Goal: Task Accomplishment & Management: Use online tool/utility

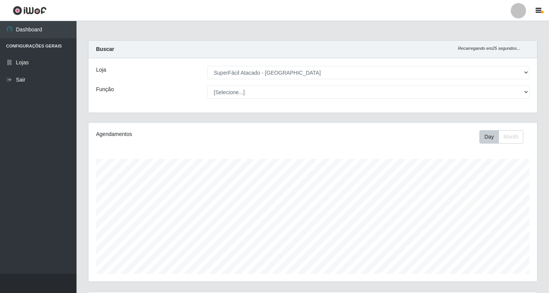
select select "503"
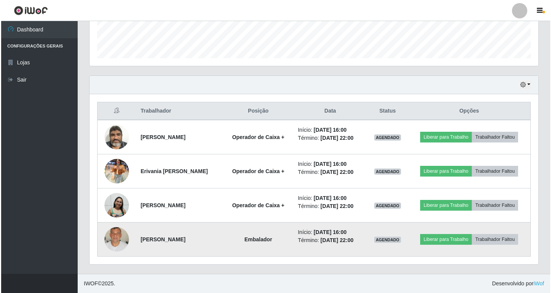
scroll to position [159, 449]
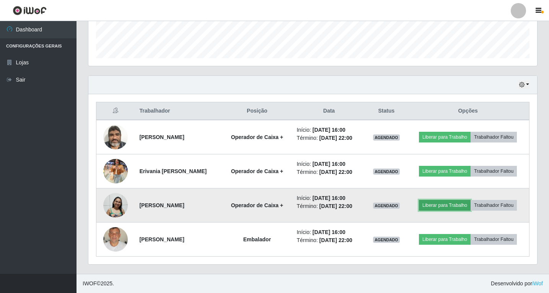
click at [441, 204] on button "Liberar para Trabalho" at bounding box center [445, 205] width 52 height 11
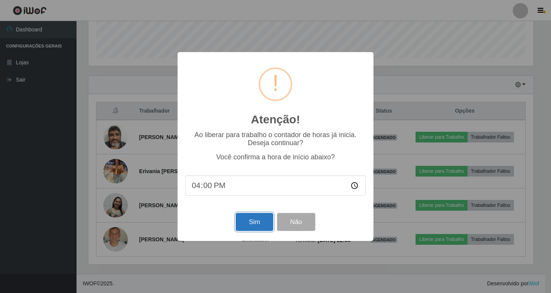
click at [255, 222] on button "Sim" at bounding box center [254, 222] width 37 height 18
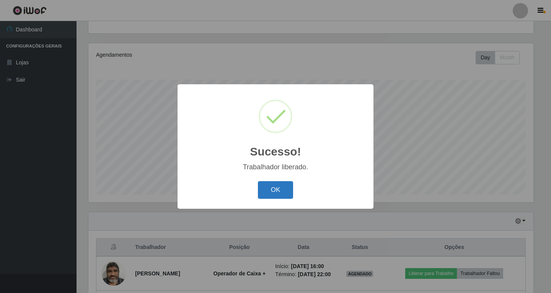
click at [272, 187] on button "OK" at bounding box center [276, 190] width 36 height 18
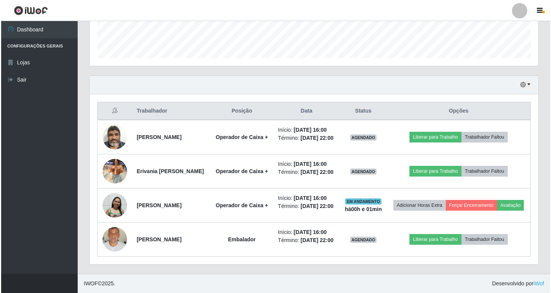
scroll to position [238, 0]
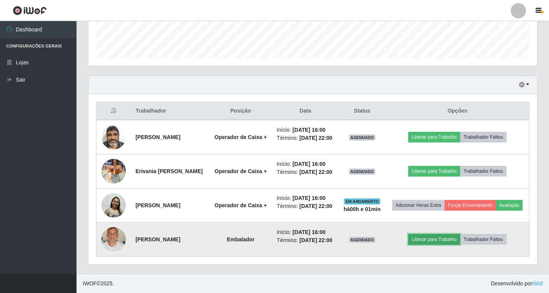
click at [442, 236] on button "Liberar para Trabalho" at bounding box center [434, 239] width 52 height 11
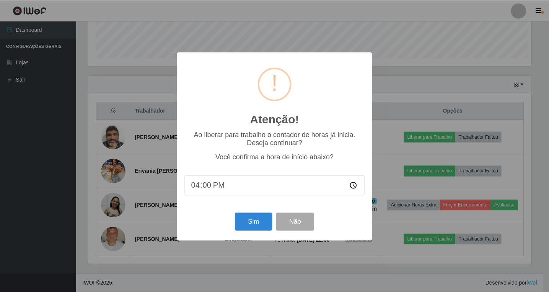
scroll to position [159, 445]
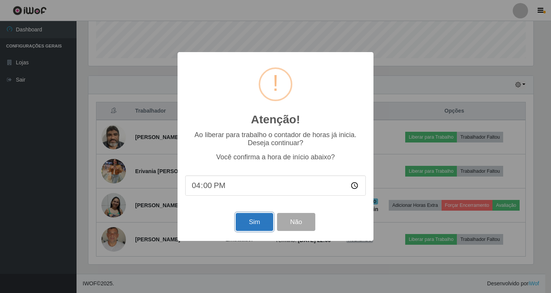
click at [252, 223] on button "Sim" at bounding box center [254, 222] width 37 height 18
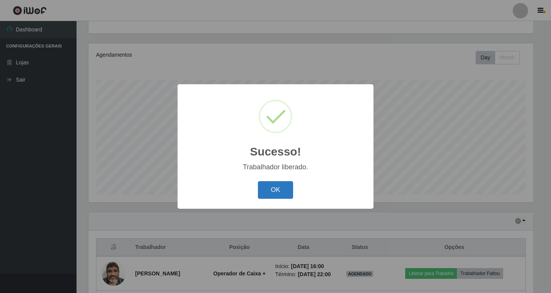
click at [278, 193] on button "OK" at bounding box center [276, 190] width 36 height 18
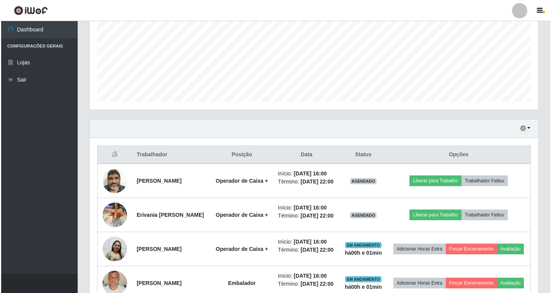
scroll to position [194, 0]
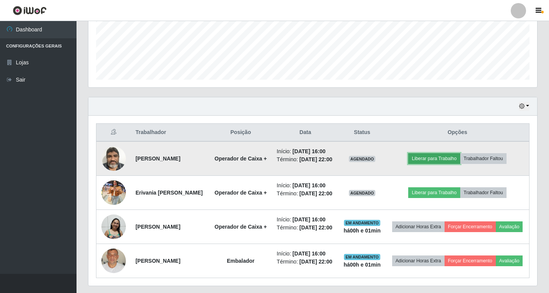
click at [435, 162] on button "Liberar para Trabalho" at bounding box center [434, 158] width 52 height 11
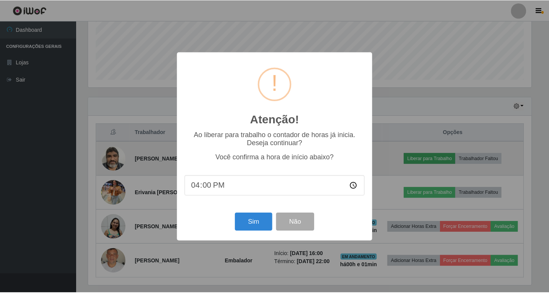
scroll to position [159, 445]
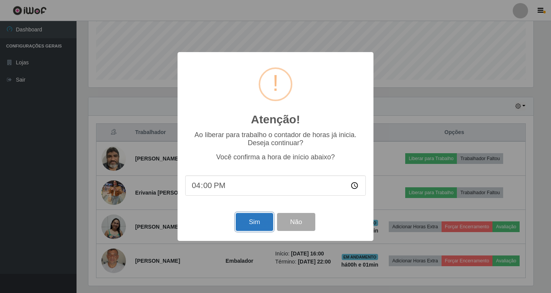
click at [257, 228] on button "Sim" at bounding box center [254, 222] width 37 height 18
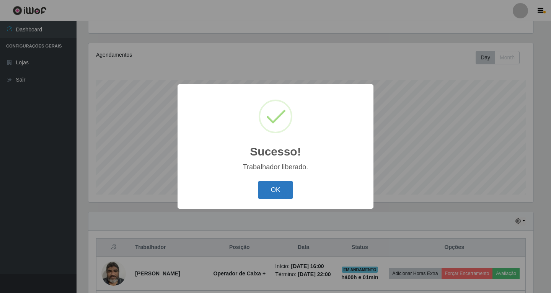
click at [268, 190] on button "OK" at bounding box center [276, 190] width 36 height 18
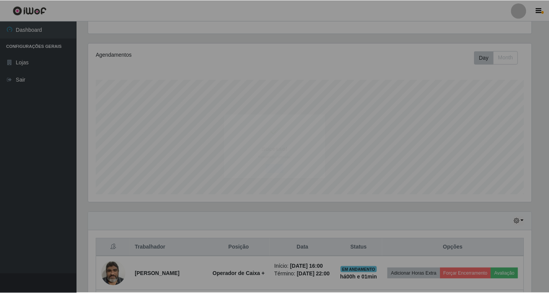
scroll to position [0, 0]
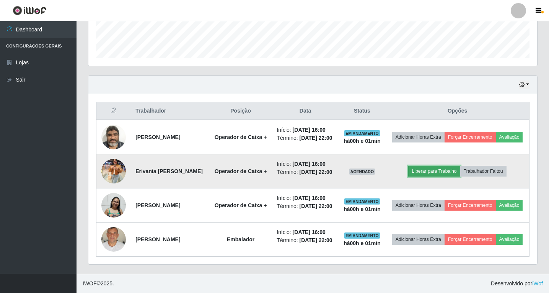
click at [434, 166] on button "Liberar para Trabalho" at bounding box center [434, 171] width 52 height 11
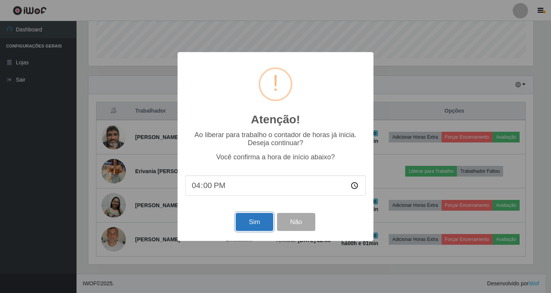
click at [252, 230] on button "Sim" at bounding box center [254, 222] width 37 height 18
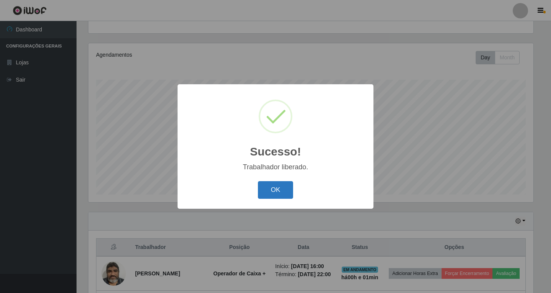
click at [270, 191] on button "OK" at bounding box center [276, 190] width 36 height 18
